Goal: Navigation & Orientation: Find specific page/section

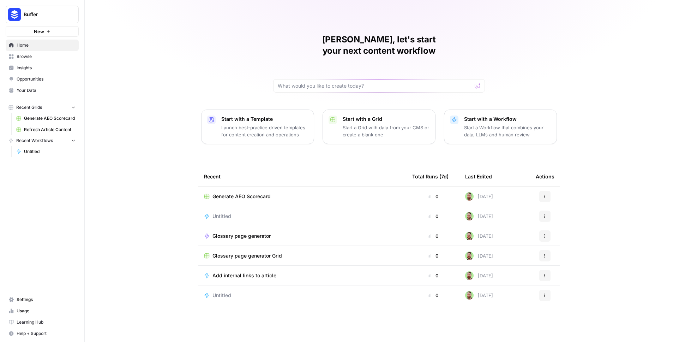
click at [26, 310] on span "Usage" at bounding box center [46, 311] width 59 height 6
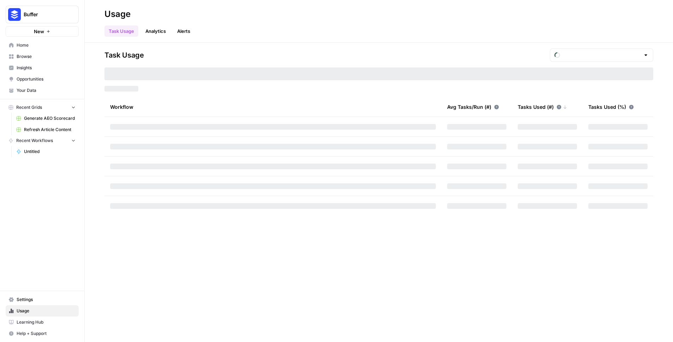
type input "September Tasks"
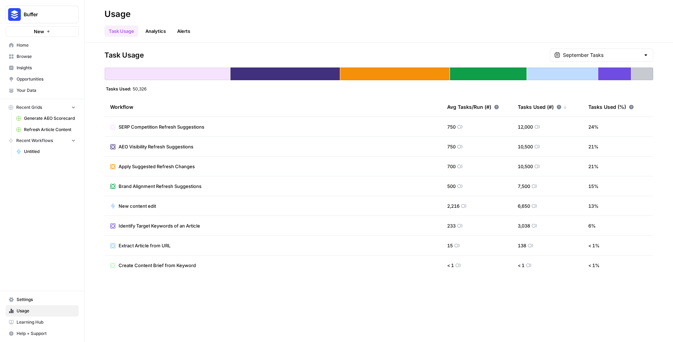
click at [135, 90] on span "50,326" at bounding box center [140, 89] width 14 height 6
click at [180, 25] on link "Alerts" at bounding box center [184, 30] width 22 height 11
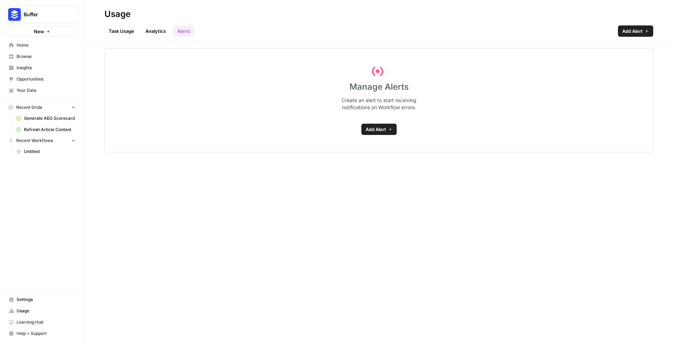
click at [149, 33] on link "Analytics" at bounding box center [155, 30] width 29 height 11
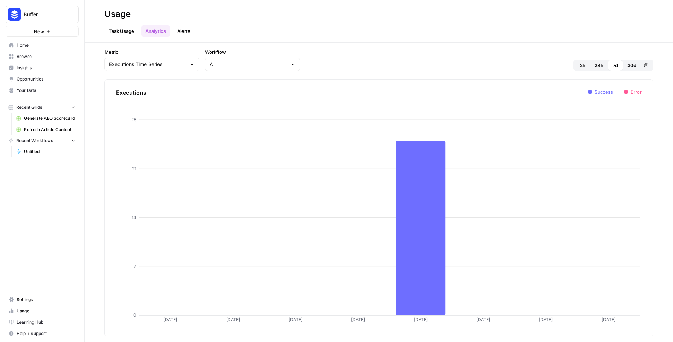
click at [121, 30] on link "Task Usage" at bounding box center [122, 30] width 34 height 11
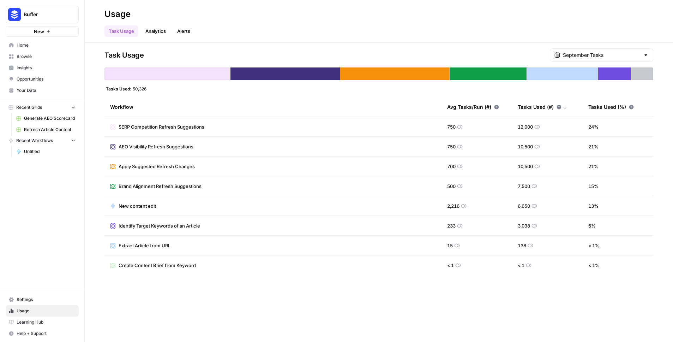
click at [39, 67] on span "Insights" at bounding box center [46, 68] width 59 height 6
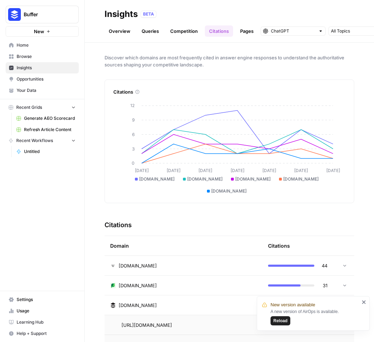
click at [111, 29] on link "Overview" at bounding box center [120, 30] width 30 height 11
